Goal: Find specific page/section: Find specific page/section

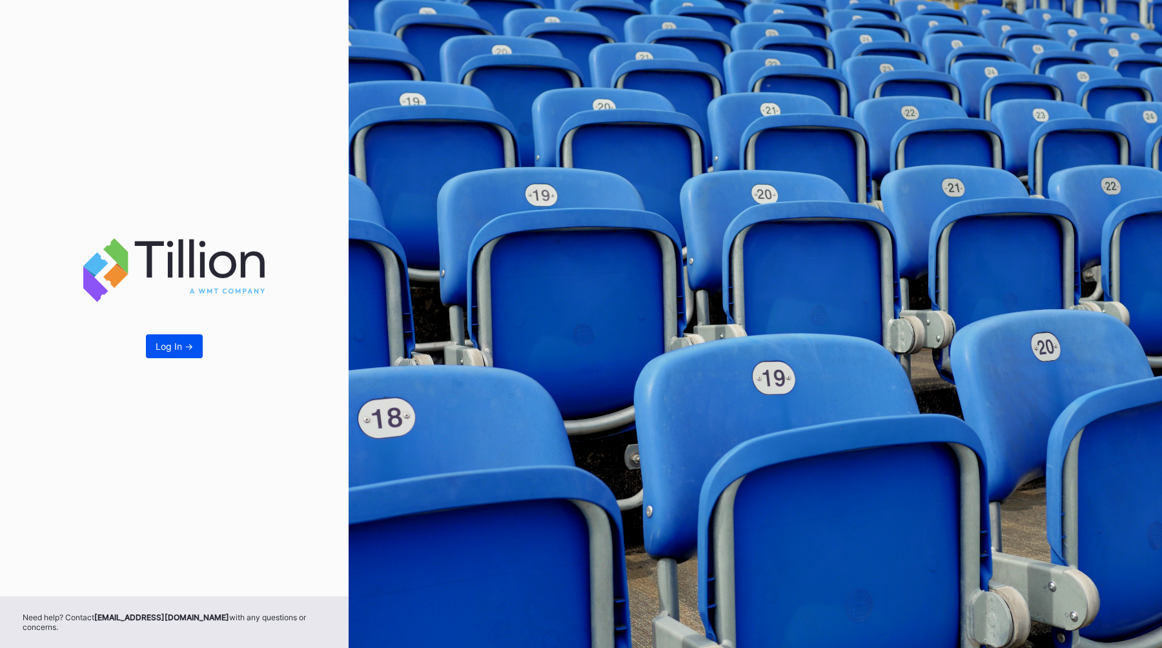
click at [181, 358] on button "Log In ->" at bounding box center [174, 346] width 57 height 24
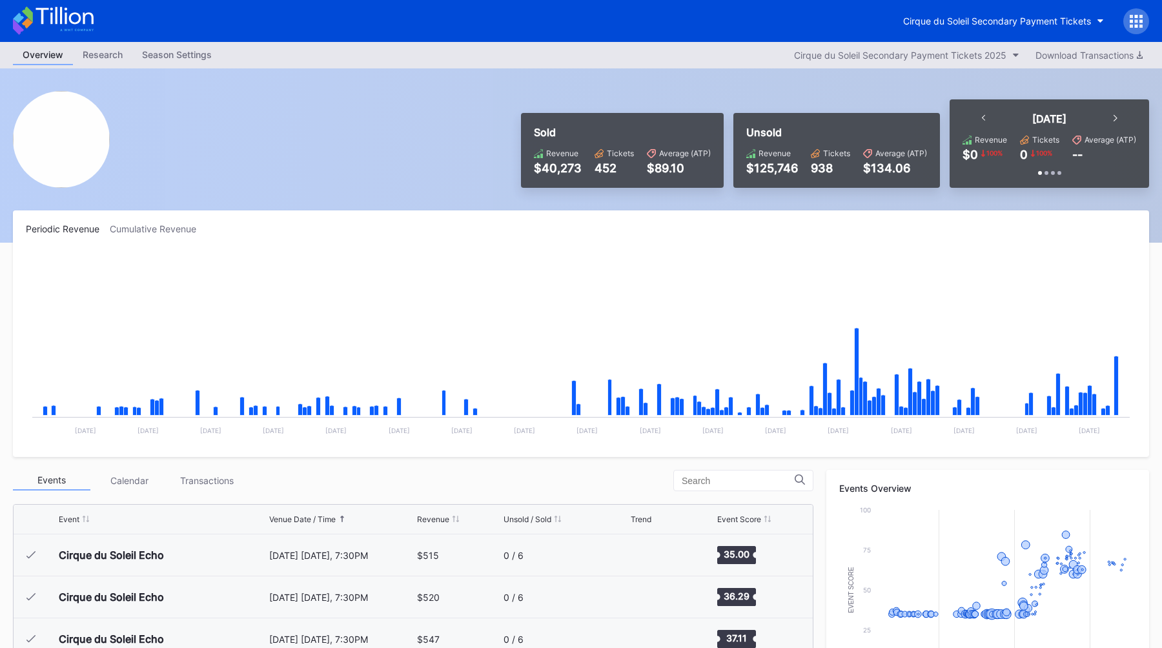
scroll to position [2434, 0]
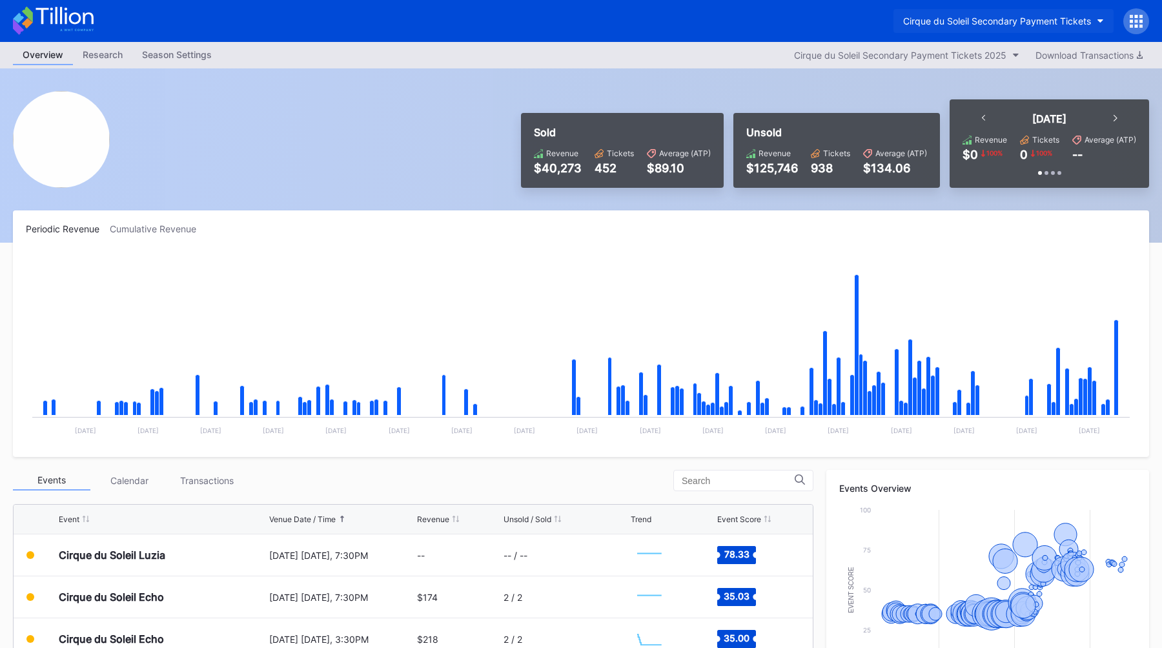
click at [928, 17] on div "Cirque du Soleil Secondary Payment Tickets" at bounding box center [997, 20] width 188 height 11
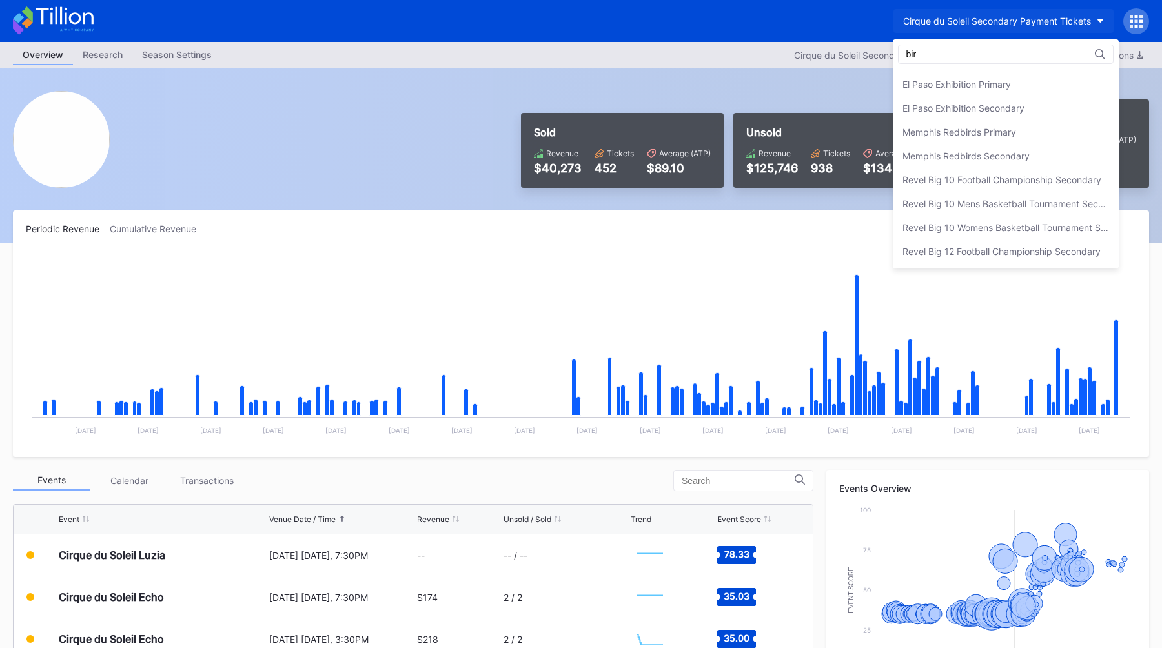
scroll to position [0, 0]
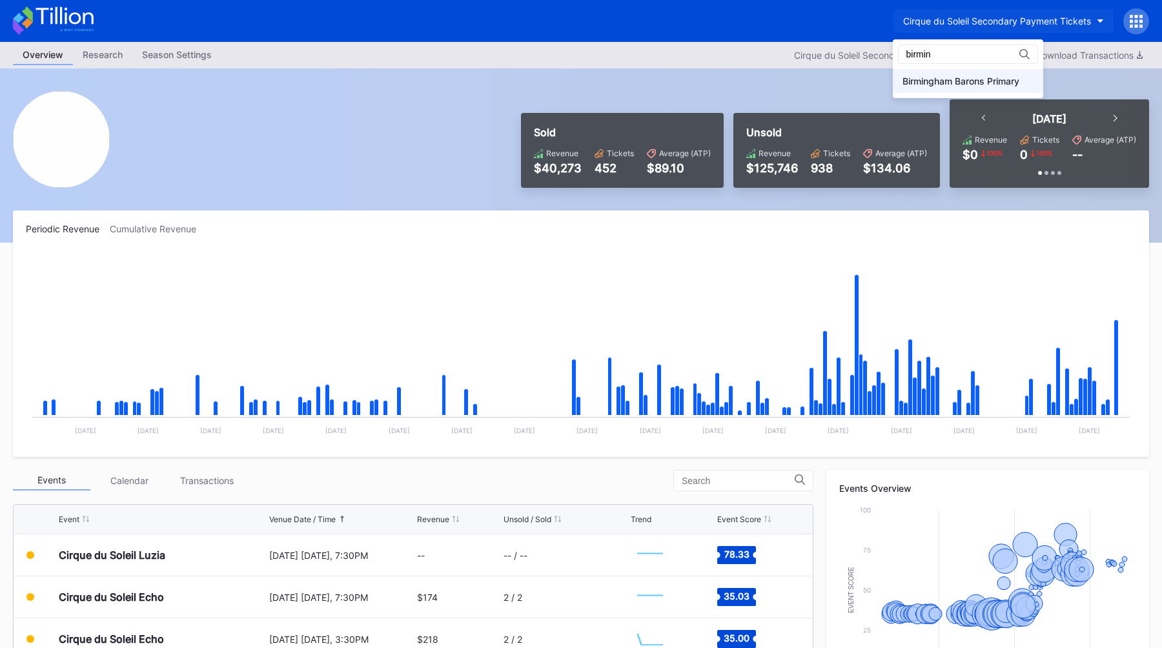
type input "birmin"
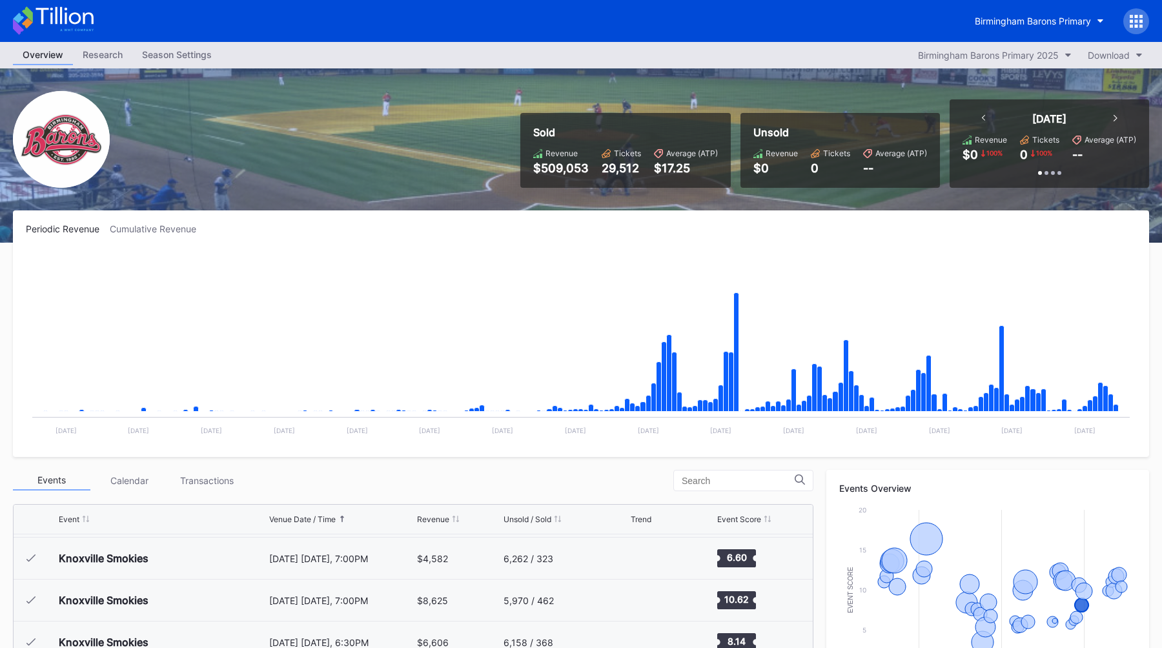
click at [373, 214] on div "Periodic Revenue Cumulative Revenue Created with Highcharts 11.2.0 Chart title …" at bounding box center [581, 333] width 1136 height 247
click at [466, 474] on div "Events Calendar Transactions" at bounding box center [413, 480] width 801 height 21
click at [487, 253] on rect "Chart title" at bounding box center [581, 348] width 1110 height 194
click at [1020, 14] on button "Birmingham Barons Primary" at bounding box center [1039, 21] width 148 height 24
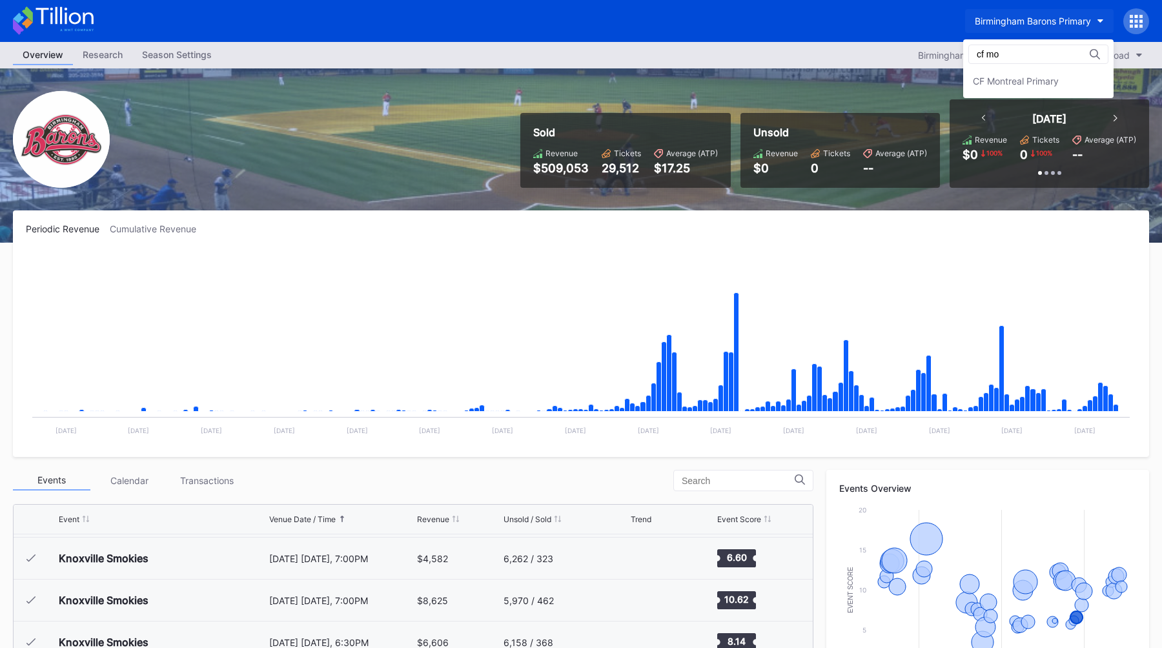
type input "cf mo"
